Goal: Task Accomplishment & Management: Complete application form

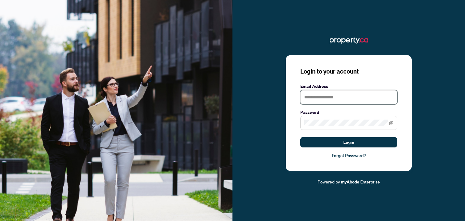
click at [322, 91] on input "text" at bounding box center [348, 97] width 97 height 14
type input "**********"
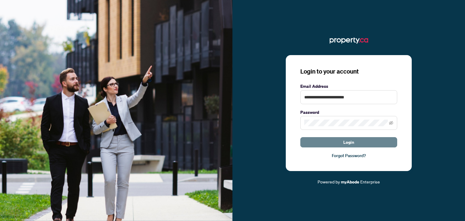
click at [345, 141] on span "Login" at bounding box center [348, 142] width 11 height 10
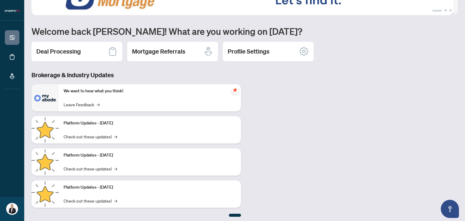
scroll to position [41, 0]
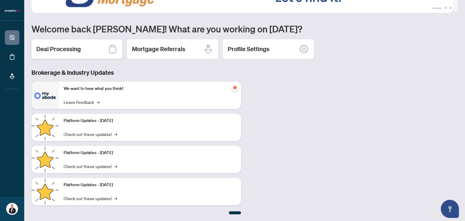
click at [57, 50] on h2 "Deal Processing" at bounding box center [58, 49] width 44 height 8
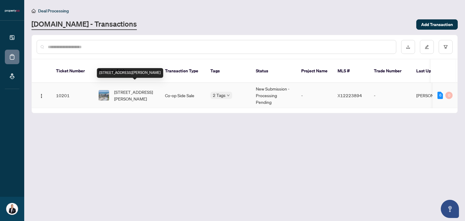
click at [135, 90] on span "[STREET_ADDRESS][PERSON_NAME]" at bounding box center [134, 95] width 41 height 13
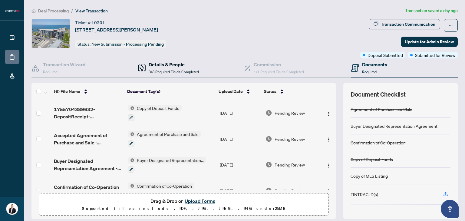
click at [161, 70] on span "3/3 Required Fields Completed" at bounding box center [174, 72] width 50 height 5
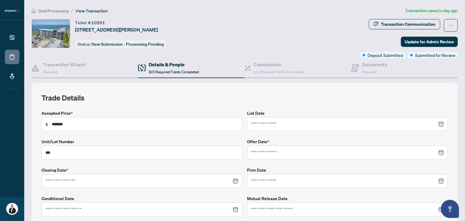
type input "**********"
click at [367, 70] on span "Required" at bounding box center [369, 72] width 15 height 5
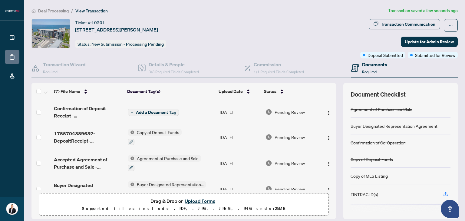
click at [166, 113] on span "Add a Document Tag" at bounding box center [156, 112] width 40 height 4
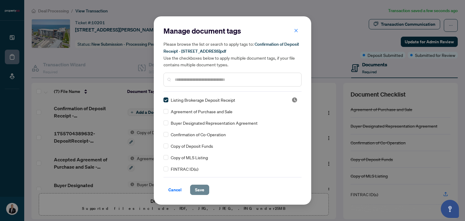
click at [202, 189] on span "Save" at bounding box center [199, 190] width 9 height 10
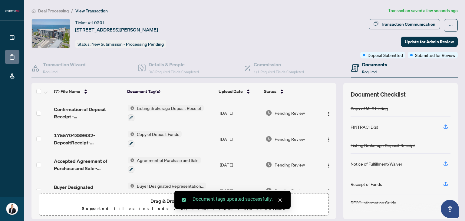
scroll to position [68, 0]
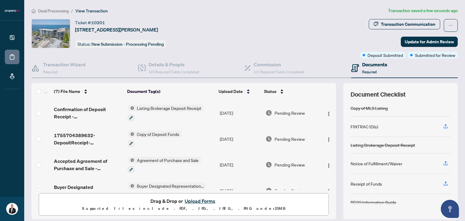
click at [380, 91] on span "Document Checklist" at bounding box center [377, 94] width 55 height 8
click at [448, 29] on span "button" at bounding box center [450, 26] width 4 height 10
click at [426, 74] on div "Documents Required" at bounding box center [404, 68] width 106 height 20
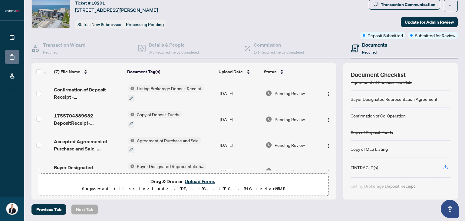
scroll to position [0, 0]
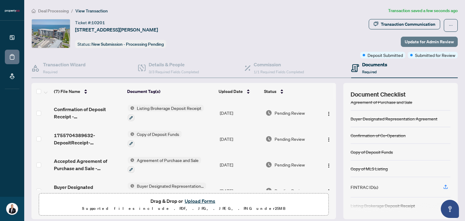
click at [430, 43] on span "Update for Admin Review" at bounding box center [428, 42] width 49 height 10
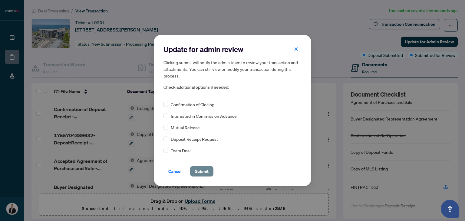
click at [199, 173] on span "Submit" at bounding box center [202, 171] width 14 height 10
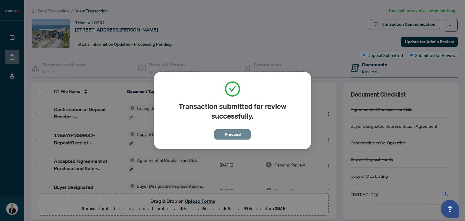
click at [242, 134] on button "Proceed" at bounding box center [232, 134] width 36 height 10
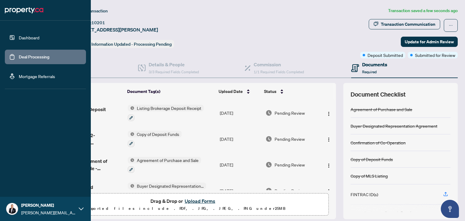
click at [27, 37] on link "Dashboard" at bounding box center [29, 37] width 21 height 5
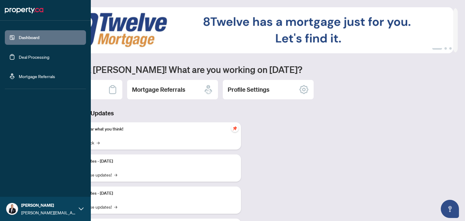
click at [12, 206] on img at bounding box center [11, 208] width 11 height 11
click at [27, 174] on span "Logout" at bounding box center [25, 173] width 14 height 10
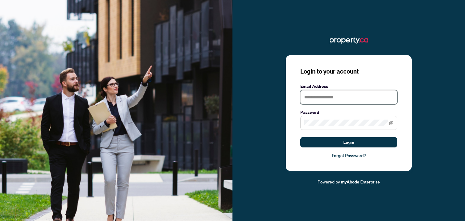
click at [316, 98] on input "text" at bounding box center [348, 97] width 97 height 14
type input "**********"
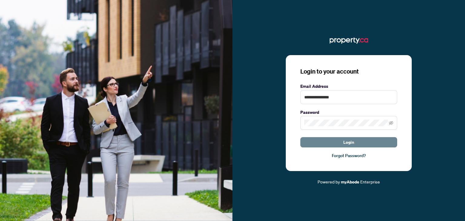
click at [375, 140] on button "Login" at bounding box center [348, 142] width 97 height 10
